Goal: Use online tool/utility: Utilize a website feature to perform a specific function

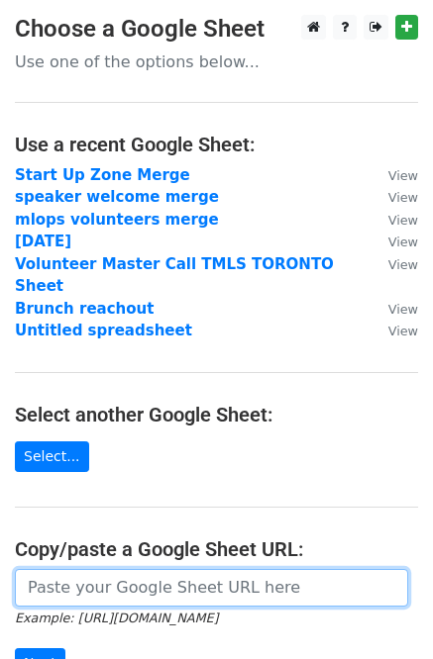
click at [111, 569] on input "url" at bounding box center [211, 588] width 393 height 38
paste input "https://docs.google.com/spreadsheets/d/1UQShAZaJCnOJub3-QGljNGizvIlLmAYN-cTp31P…"
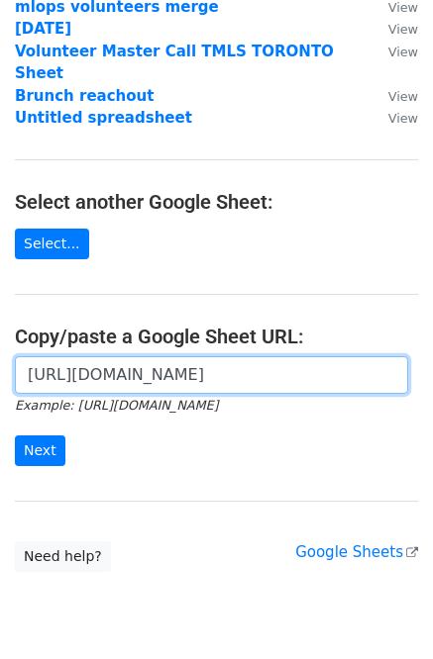
scroll to position [262, 0]
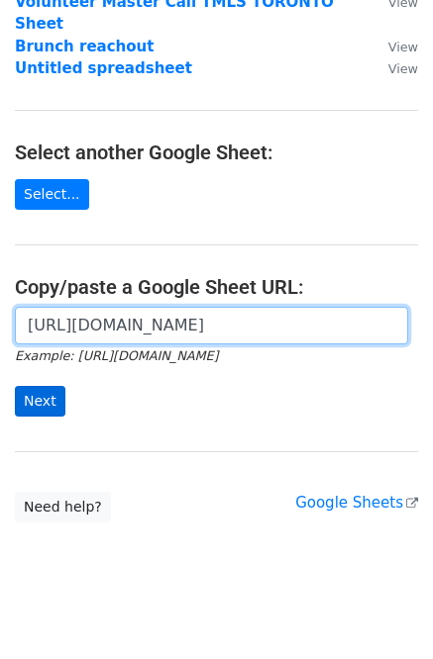
type input "https://docs.google.com/spreadsheets/d/1UQShAZaJCnOJub3-QGljNGizvIlLmAYN-cTp31P…"
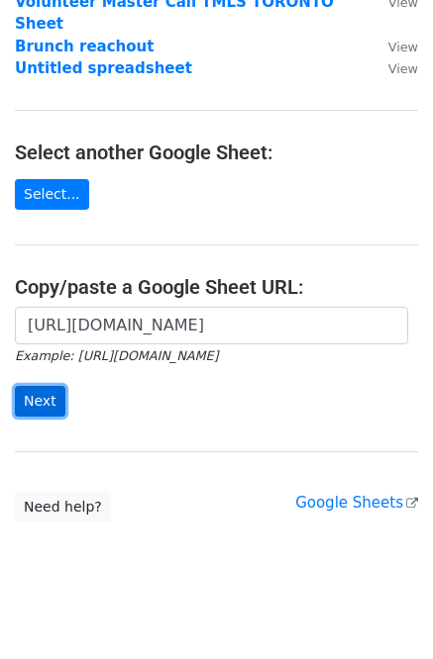
click at [45, 386] on input "Next" at bounding box center [40, 401] width 50 height 31
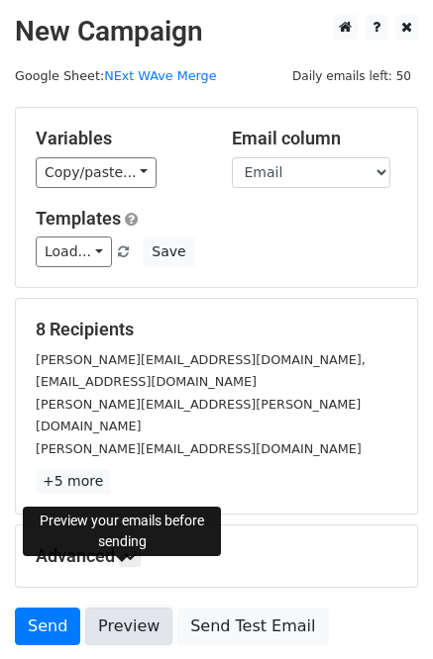
click at [137, 608] on link "Preview" at bounding box center [128, 627] width 87 height 38
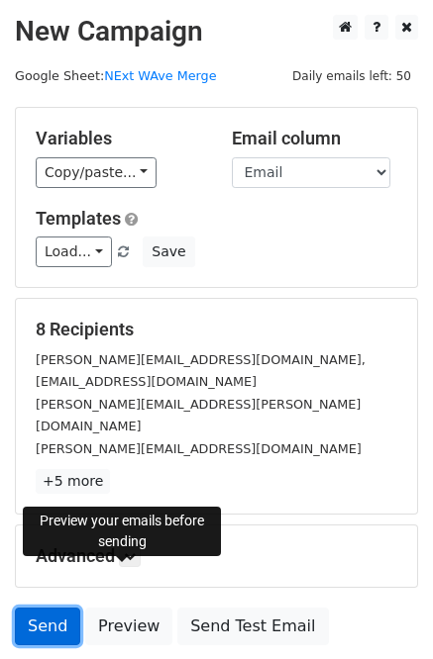
click at [58, 608] on link "Send" at bounding box center [47, 627] width 65 height 38
